Goal: Information Seeking & Learning: Learn about a topic

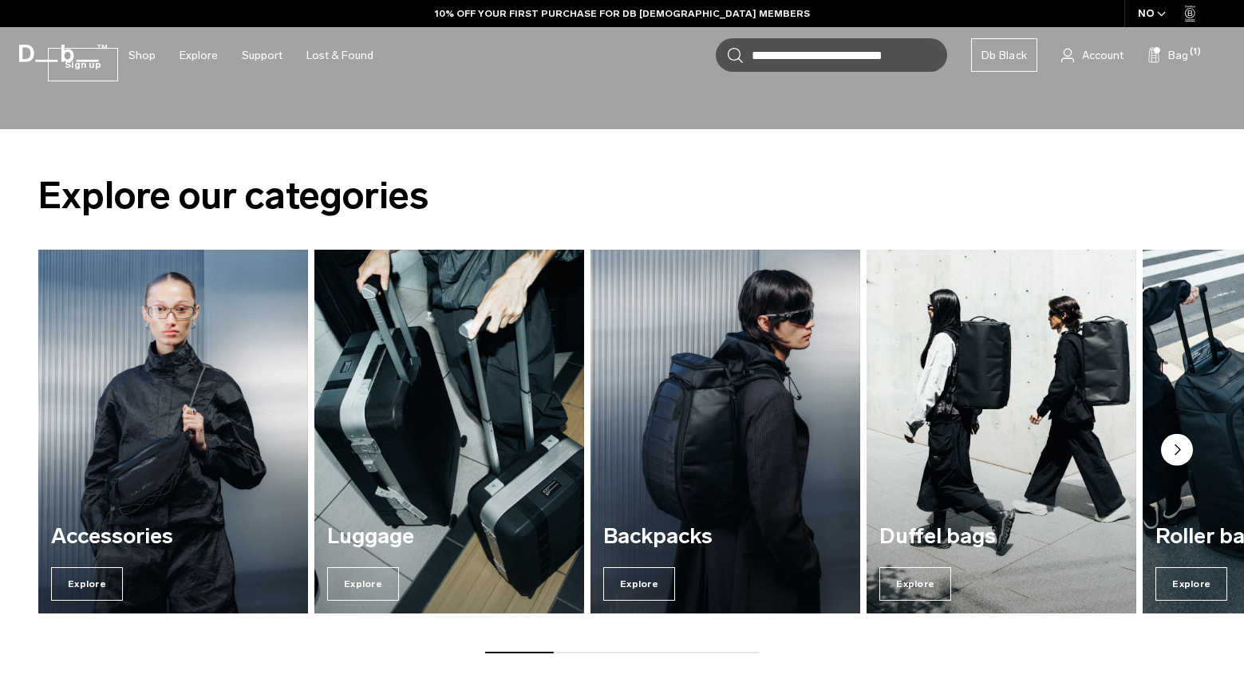
scroll to position [626, 0]
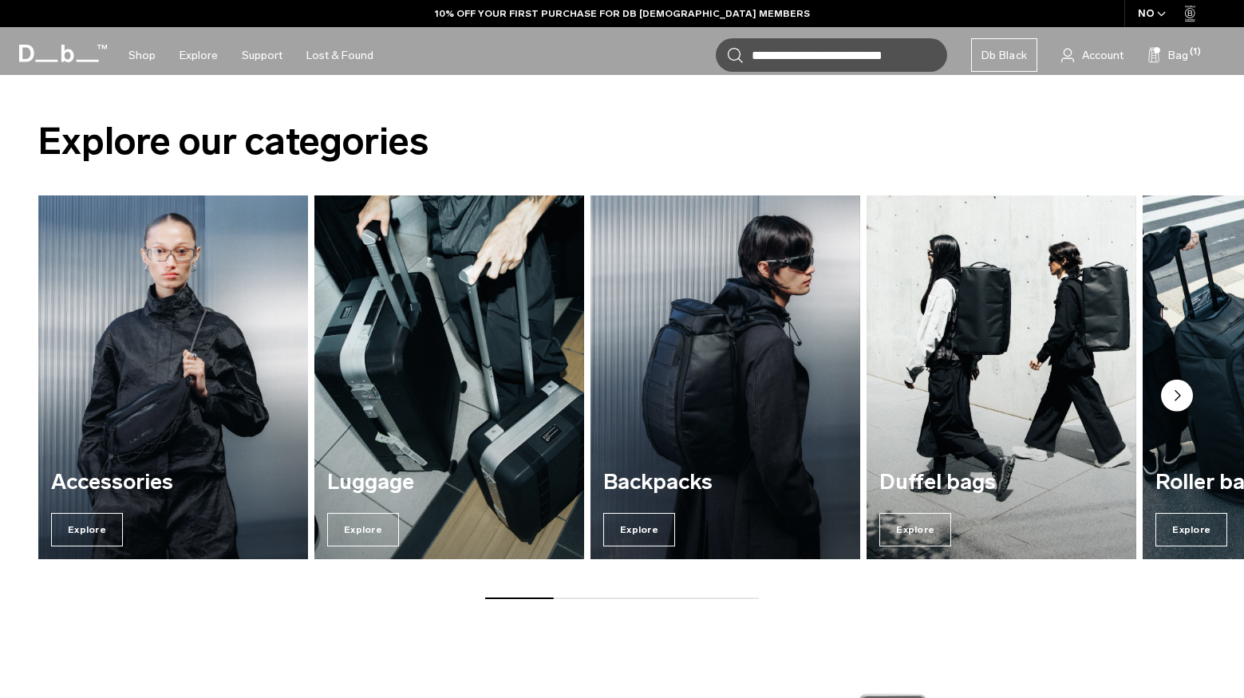
click at [136, 379] on img "1 / 7" at bounding box center [173, 377] width 278 height 375
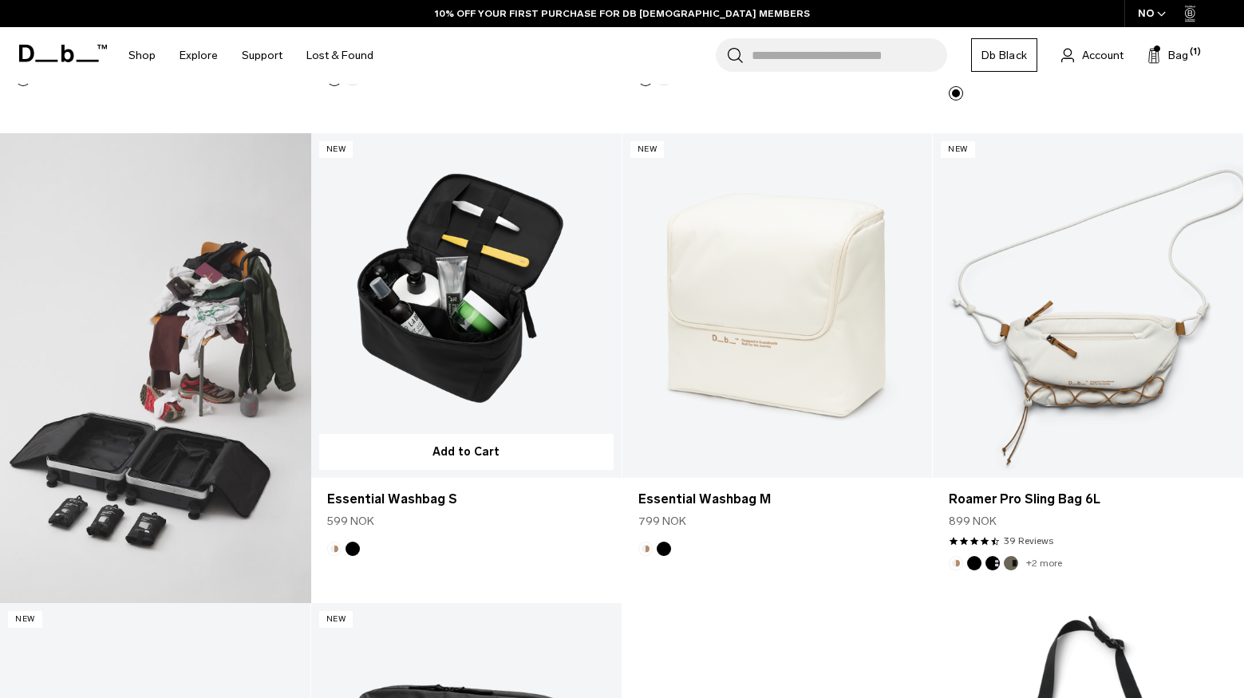
scroll to position [915, 0]
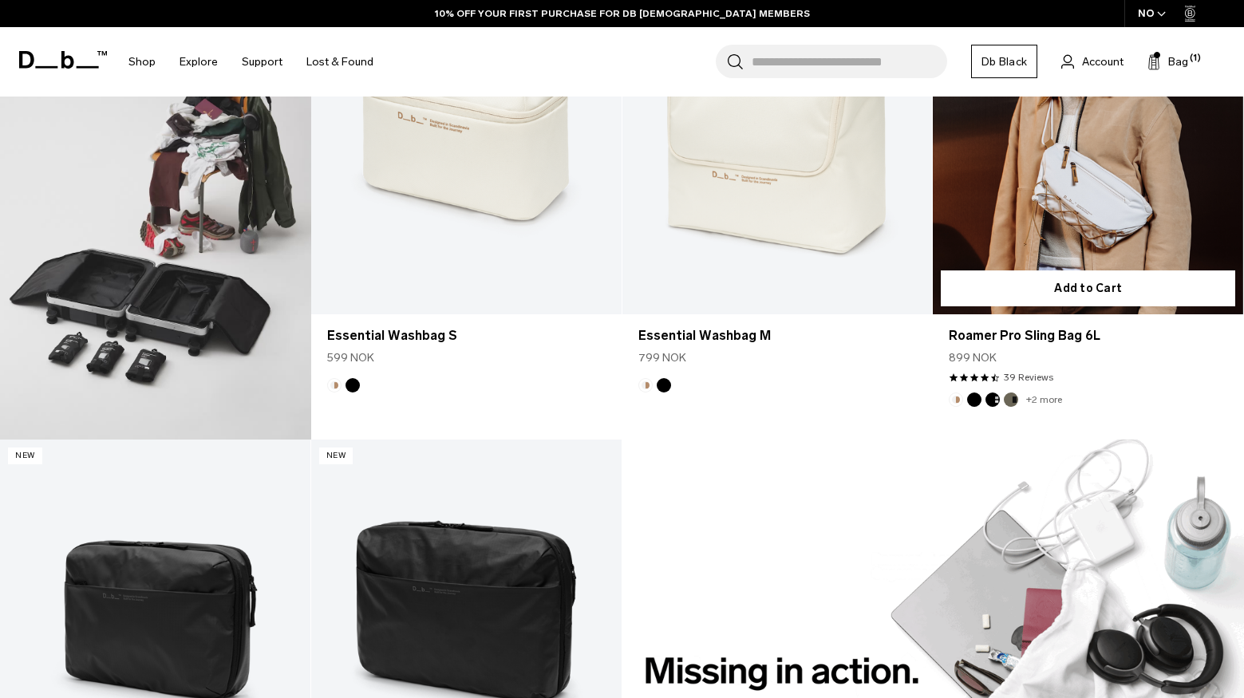
click at [1068, 219] on link "Roamer Pro Sling Bag 6L" at bounding box center [1088, 142] width 310 height 345
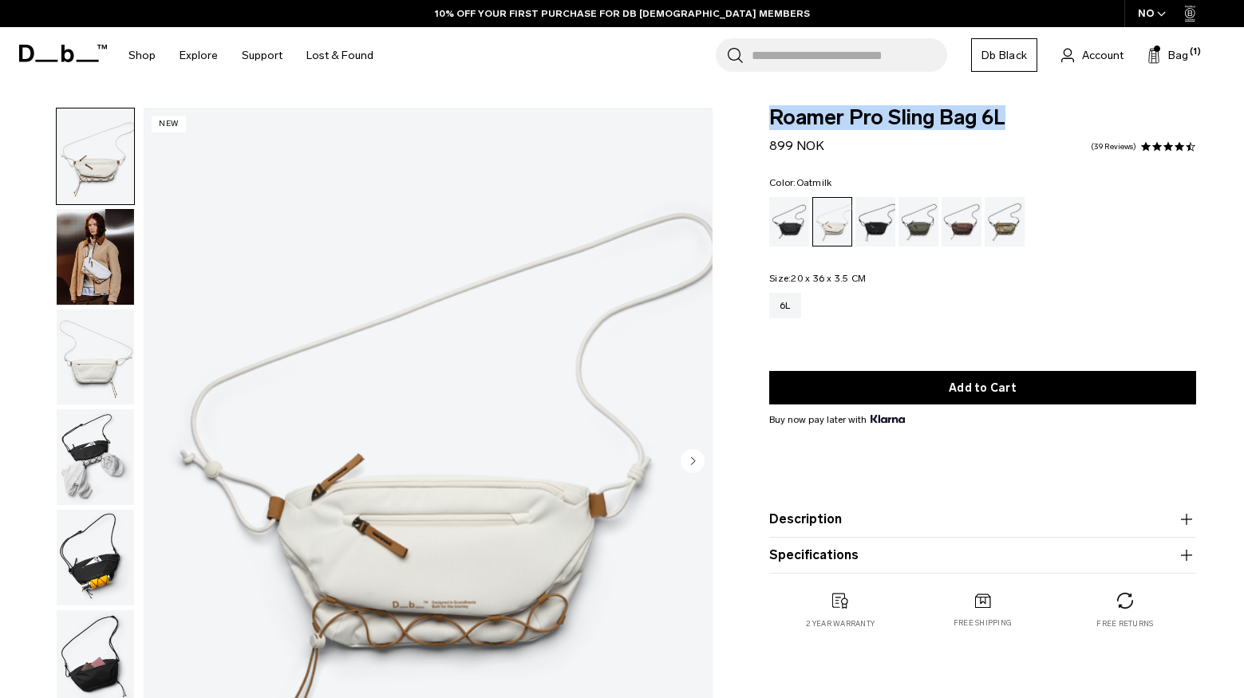
drag, startPoint x: 1016, startPoint y: 120, endPoint x: 749, endPoint y: 118, distance: 266.5
click at [749, 118] on div "Roamer Pro Sling Bag 6L 899 NOK 4.7 star rating 39 Reviews Color: Oatmilk Out o…" at bounding box center [982, 385] width 523 height 554
copy span "Roamer Pro Sling Bag 6L"
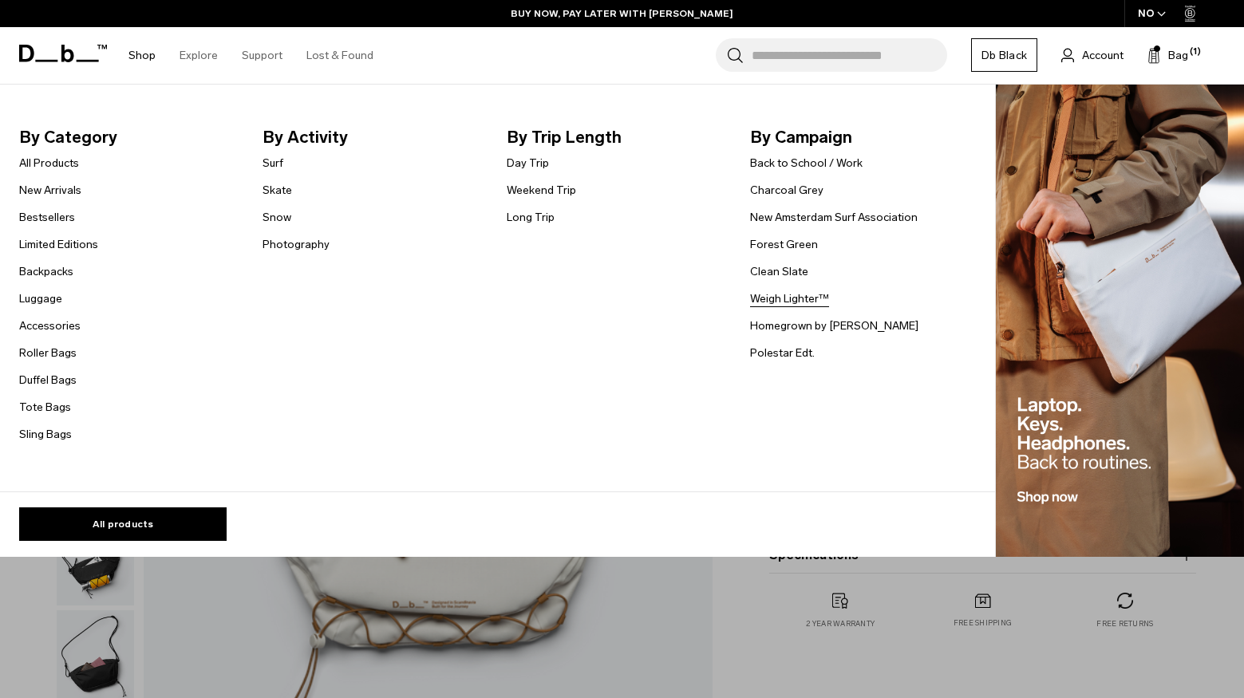
click at [780, 298] on link "Weigh Lighter™" at bounding box center [789, 298] width 79 height 17
